Goal: Task Accomplishment & Management: Complete application form

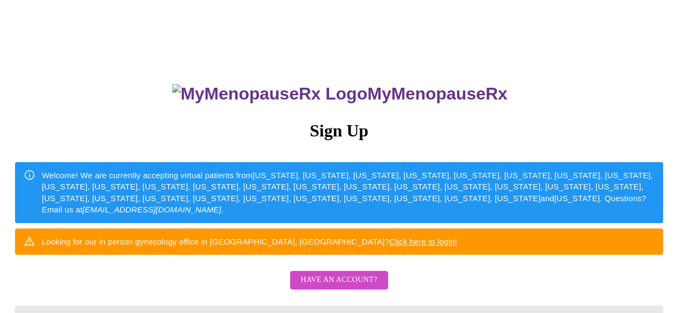
click at [503, 182] on div "MyMenopauseRx Sign Up Welcome! We are currently accepting virtual patients from…" at bounding box center [338, 223] width 669 height 313
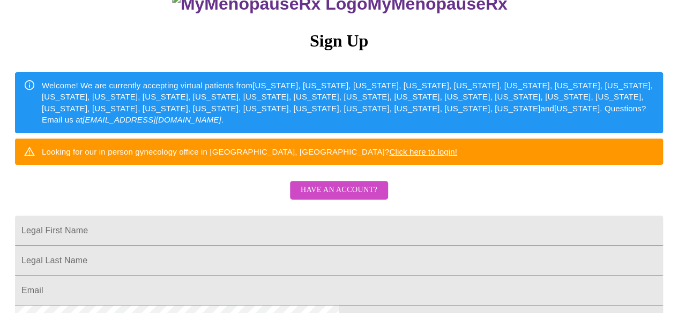
scroll to position [107, 0]
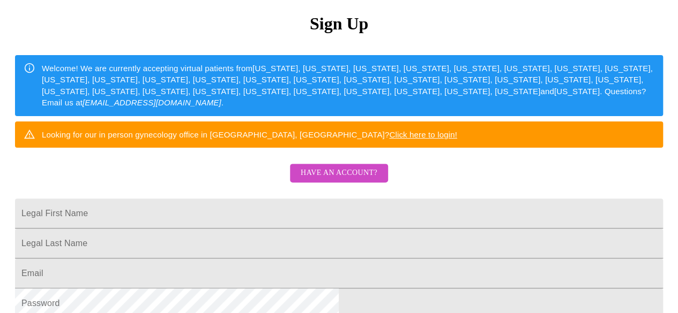
click at [351, 180] on span "Have an account?" at bounding box center [339, 173] width 77 height 13
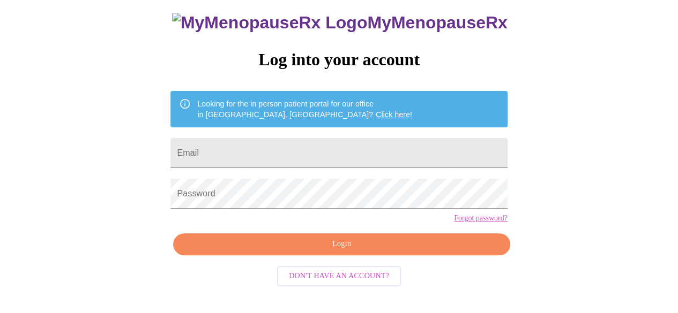
scroll to position [68, 0]
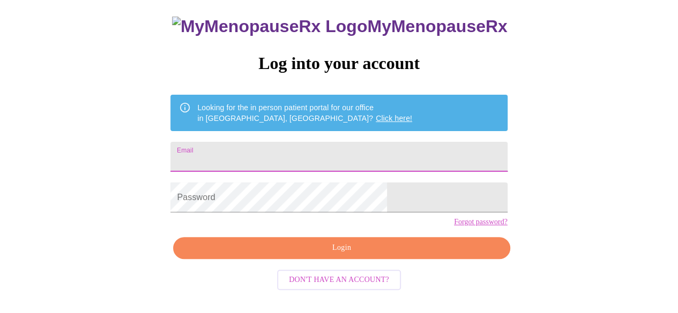
click at [323, 156] on input "Email" at bounding box center [338, 157] width 336 height 30
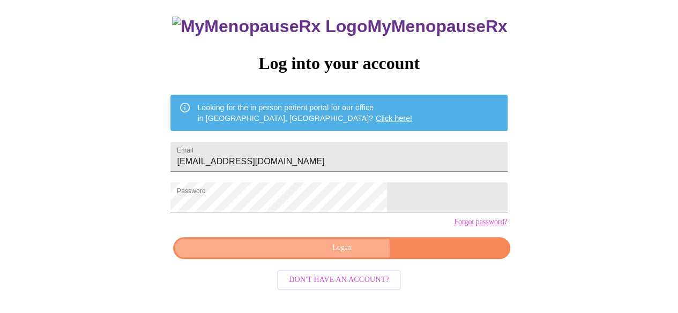
click at [316, 255] on span "Login" at bounding box center [341, 248] width 312 height 13
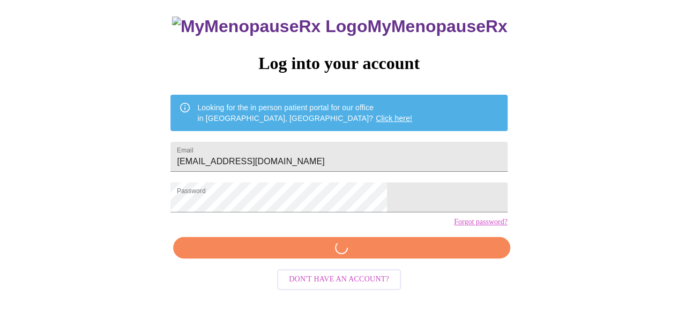
scroll to position [67, 0]
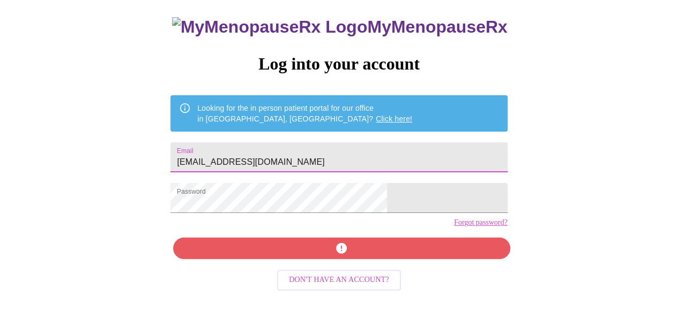
click at [293, 158] on input "[EMAIL_ADDRESS][DOMAIN_NAME]" at bounding box center [338, 158] width 336 height 30
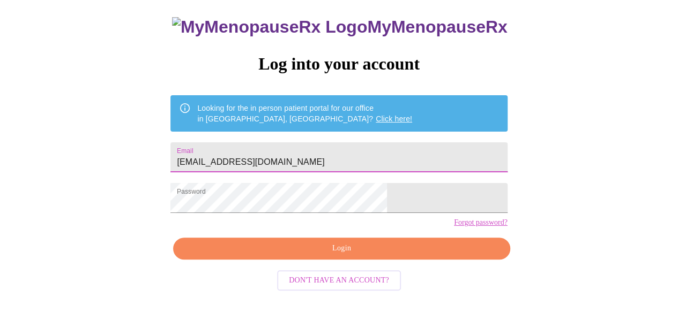
click at [293, 158] on input "[EMAIL_ADDRESS][DOMAIN_NAME]" at bounding box center [338, 158] width 336 height 30
type input "[EMAIL_ADDRESS][DOMAIN_NAME]"
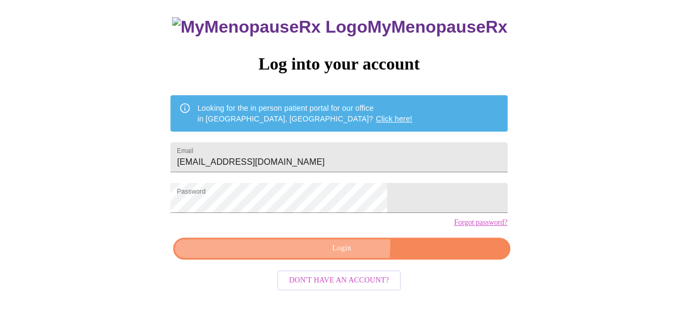
click at [329, 256] on span "Login" at bounding box center [341, 248] width 312 height 13
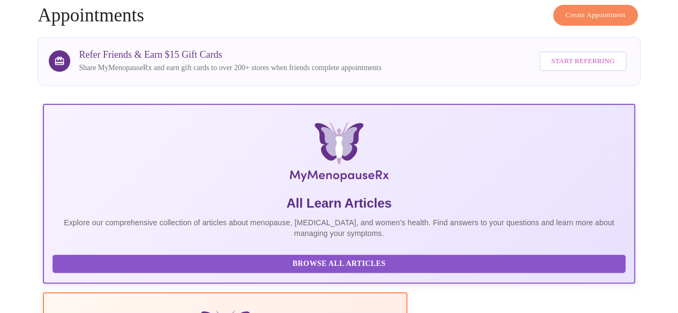
scroll to position [67, 0]
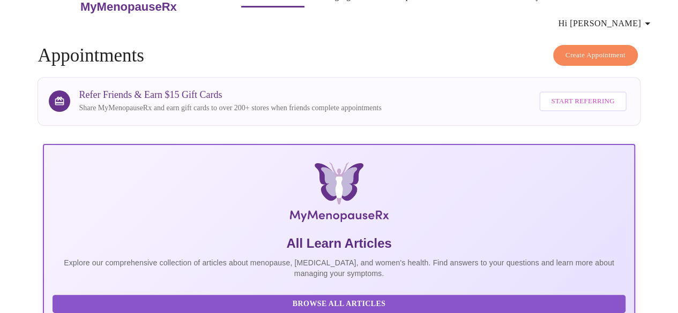
scroll to position [0, 0]
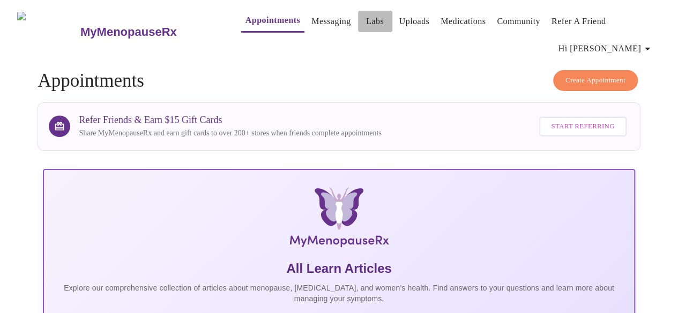
click at [366, 18] on link "Labs" at bounding box center [375, 21] width 18 height 15
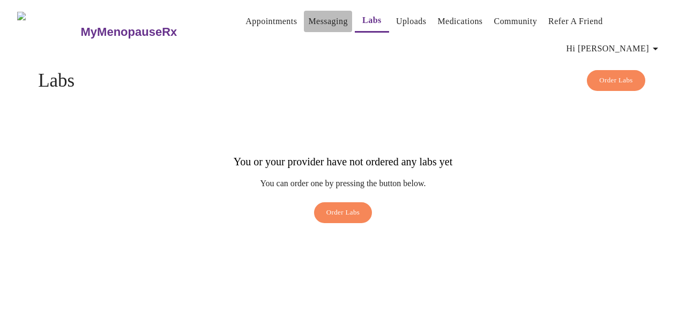
click at [314, 18] on link "Messaging" at bounding box center [327, 21] width 39 height 15
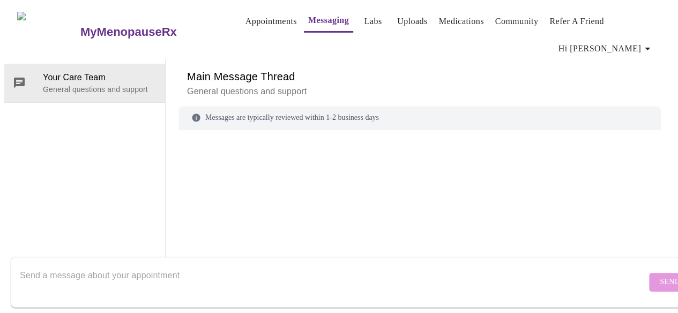
scroll to position [55, 0]
click at [128, 265] on textarea "Send a message about your appointment" at bounding box center [333, 282] width 626 height 34
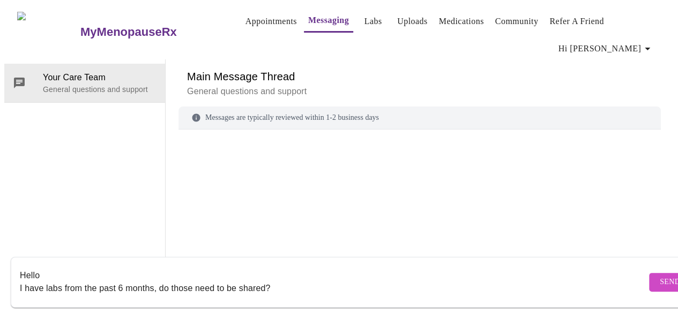
scroll to position [8, 0]
type textarea "Hello I have labs from the past 6 months, do those need to be shared?"
click at [659, 276] on span "Send" at bounding box center [669, 282] width 20 height 13
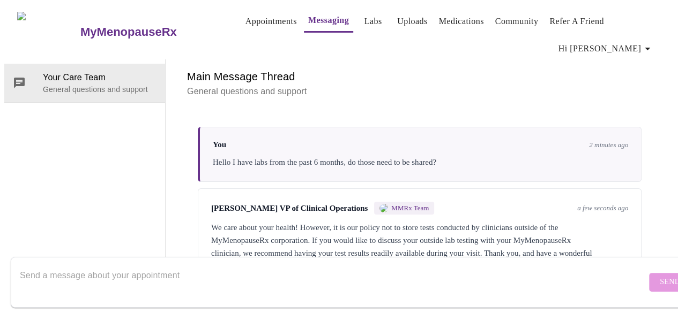
scroll to position [0, 0]
click at [408, 21] on link "Uploads" at bounding box center [412, 21] width 31 height 15
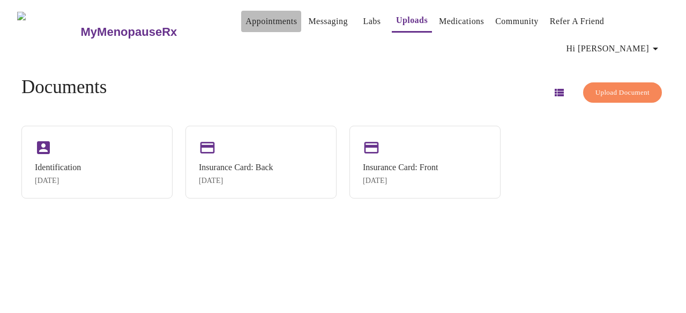
click at [257, 22] on link "Appointments" at bounding box center [270, 21] width 51 height 15
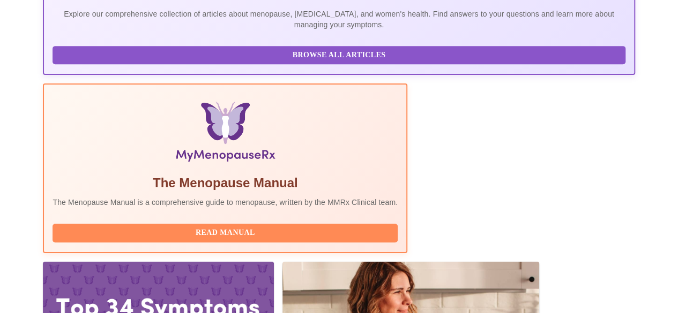
scroll to position [287, 0]
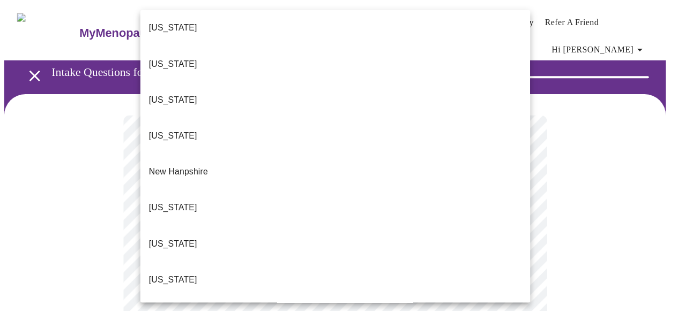
scroll to position [886, 0]
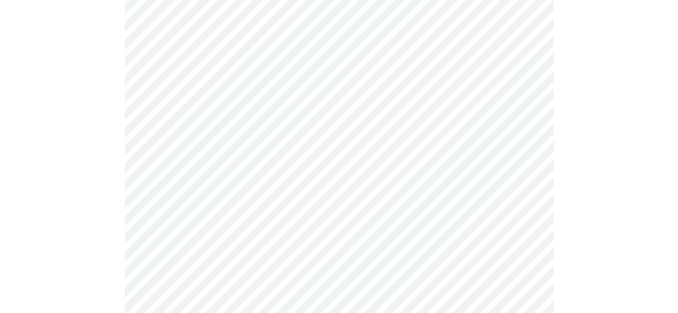
scroll to position [236, 0]
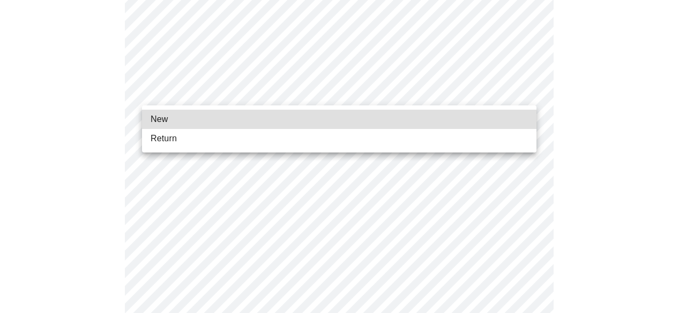
click at [306, 94] on body "MyMenopauseRx Appointments Messaging Labs Uploads Medications Community Refer a…" at bounding box center [342, 265] width 677 height 992
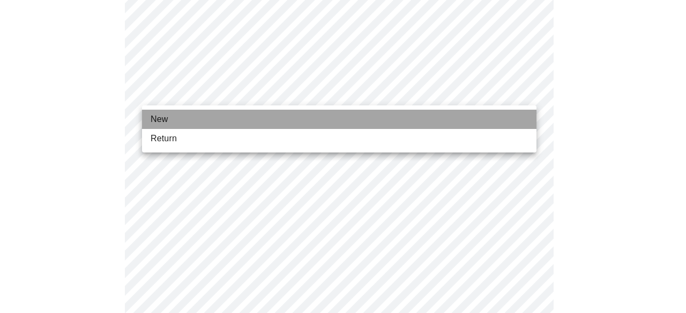
click at [236, 118] on li "New" at bounding box center [339, 119] width 394 height 19
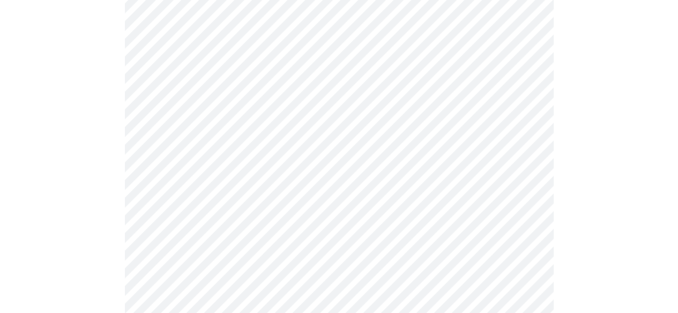
click at [68, 215] on div at bounding box center [338, 302] width 669 height 888
click at [109, 156] on div at bounding box center [338, 195] width 669 height 888
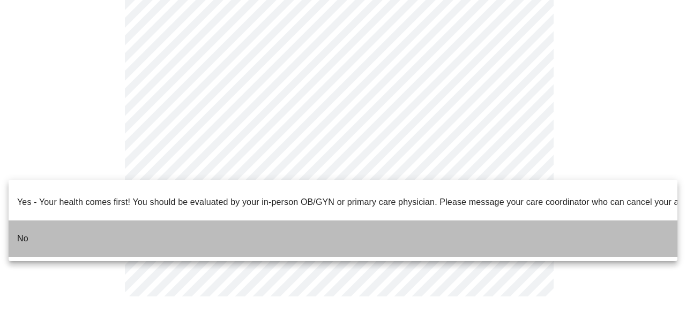
click at [157, 231] on li "No" at bounding box center [343, 239] width 669 height 36
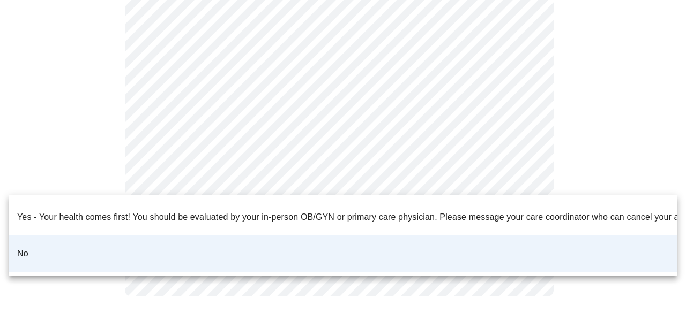
click at [84, 168] on div at bounding box center [343, 156] width 686 height 313
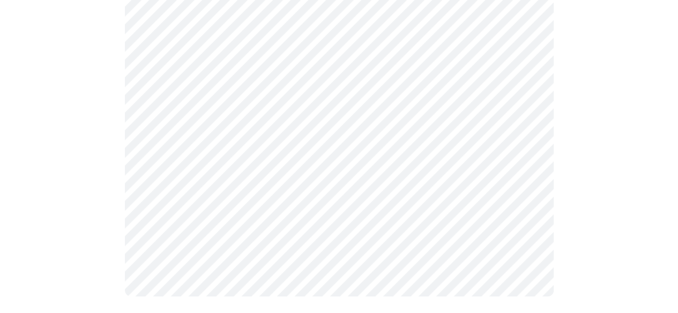
scroll to position [0, 0]
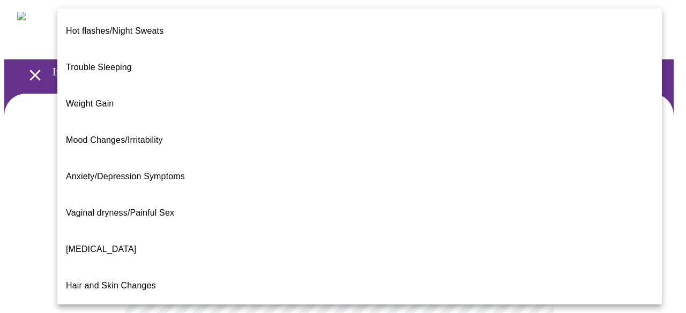
click at [36, 231] on div at bounding box center [343, 156] width 686 height 313
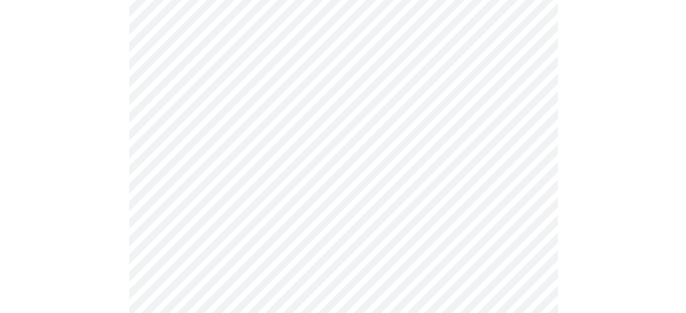
scroll to position [161, 0]
click at [210, 72] on body "MyMenopauseRx Appointments Messaging Labs Uploads Medications Community Refer a…" at bounding box center [342, 173] width 677 height 658
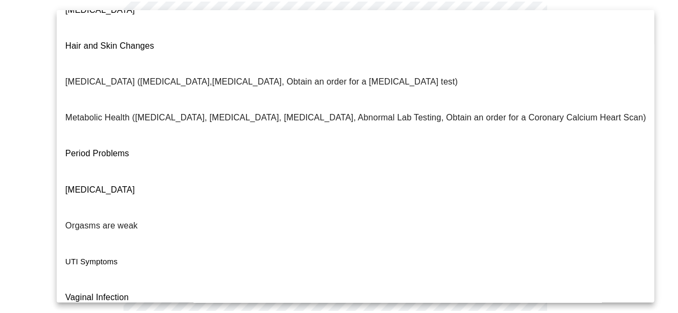
scroll to position [0, 0]
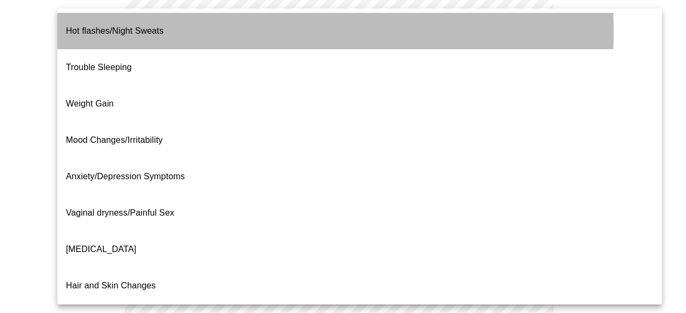
click at [86, 32] on span "Hot flashes/Night Sweats" at bounding box center [115, 31] width 98 height 30
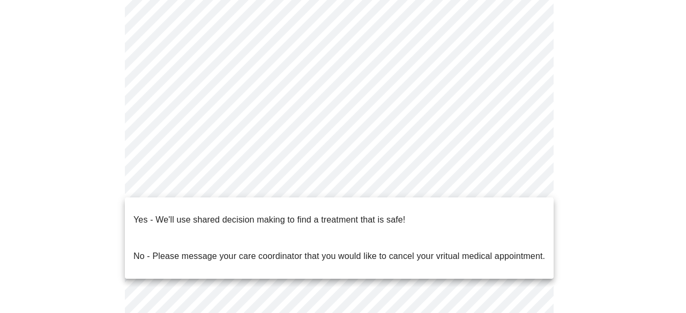
click at [156, 176] on body "MyMenopauseRx Appointments Messaging Labs Uploads Medications Community Refer a…" at bounding box center [342, 170] width 677 height 652
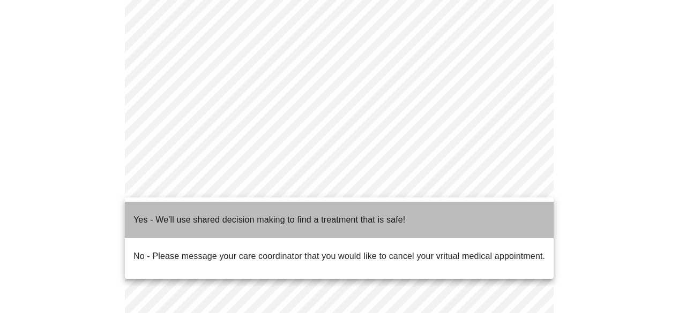
click at [179, 214] on p "Yes - We'll use shared decision making to find a treatment that is safe!" at bounding box center [269, 220] width 272 height 13
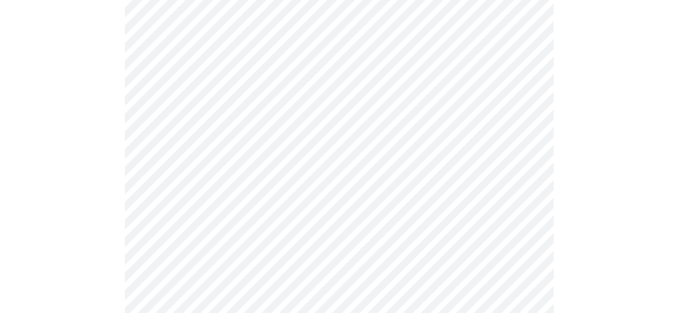
click at [107, 210] on div at bounding box center [338, 211] width 669 height 556
